Goal: Transaction & Acquisition: Book appointment/travel/reservation

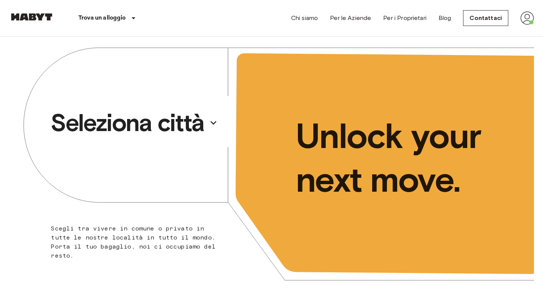
click at [149, 136] on p "Seleziona città" at bounding box center [128, 123] width 154 height 30
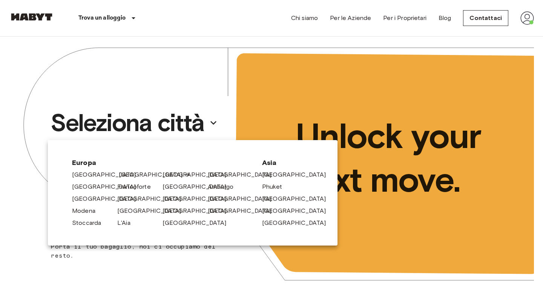
click at [122, 173] on link "[GEOGRAPHIC_DATA]" at bounding box center [155, 174] width 72 height 9
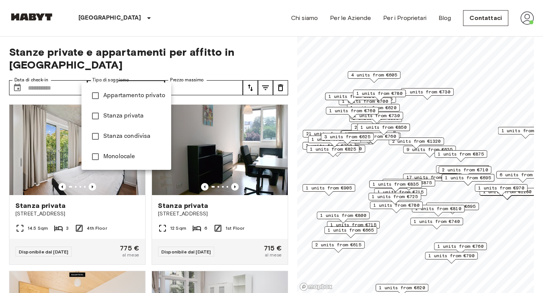
click at [140, 159] on span "Monolocale" at bounding box center [134, 156] width 62 height 9
type input "******"
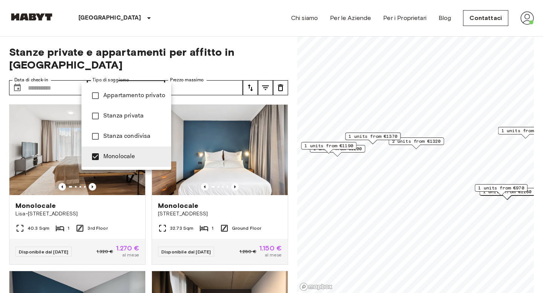
click at [371, 67] on div at bounding box center [271, 146] width 543 height 293
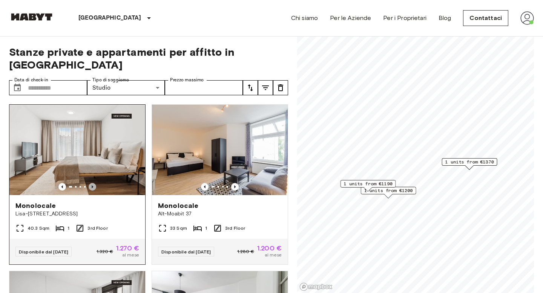
click at [92, 185] on icon "Previous image" at bounding box center [93, 186] width 2 height 3
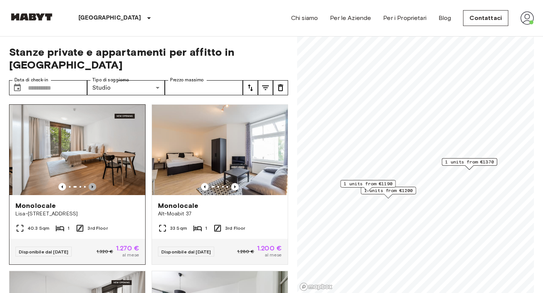
click at [92, 185] on icon "Previous image" at bounding box center [93, 186] width 2 height 3
